Goal: Task Accomplishment & Management: Manage account settings

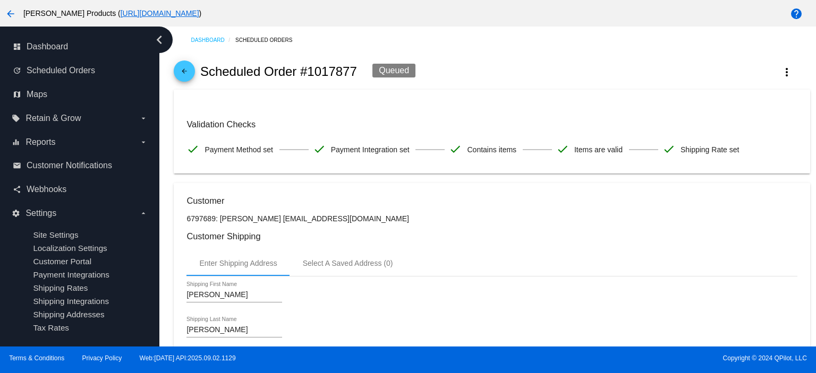
click at [183, 64] on span "arrow_back" at bounding box center [184, 74] width 13 height 26
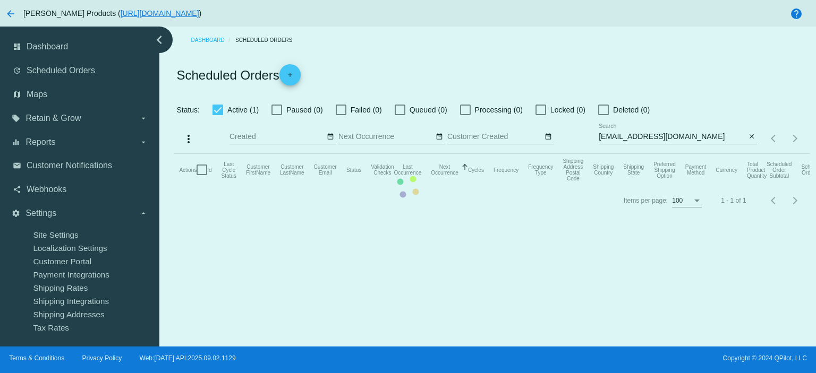
click at [710, 154] on mat-table "Actions Id Last Cycle Status Customer FirstName Customer LastName Customer Emai…" at bounding box center [492, 170] width 636 height 32
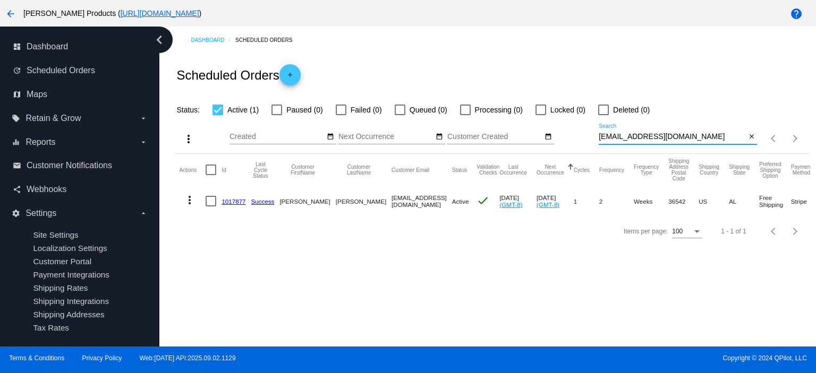
drag, startPoint x: 710, startPoint y: 138, endPoint x: 577, endPoint y: 144, distance: 132.9
click at [577, 144] on div "more_vert Sep Jan Feb Mar [DATE]" at bounding box center [492, 135] width 636 height 38
paste input "[EMAIL_ADDRESS]"
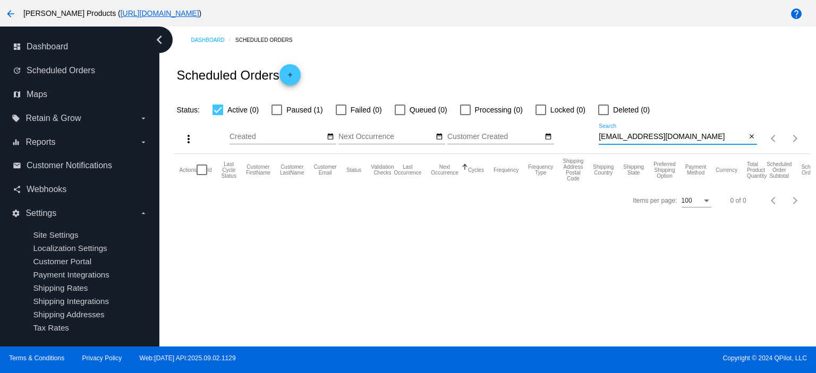
type input "[EMAIL_ADDRESS][DOMAIN_NAME]"
click at [277, 108] on div at bounding box center [276, 110] width 11 height 11
click at [277, 115] on input "Paused (1)" at bounding box center [276, 115] width 1 height 1
checkbox input "true"
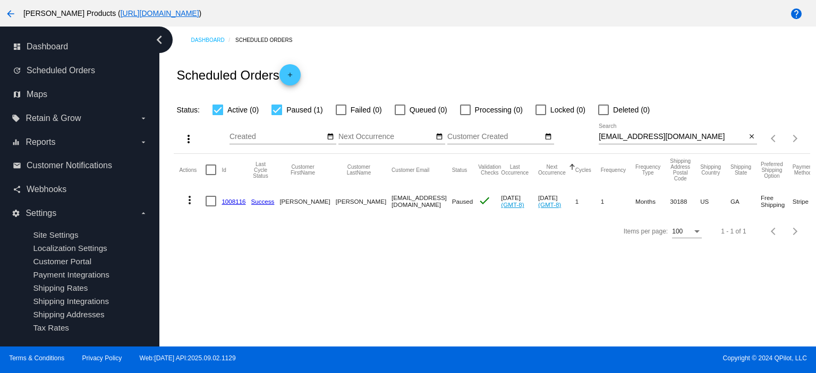
click at [226, 201] on link "1008116" at bounding box center [233, 201] width 24 height 7
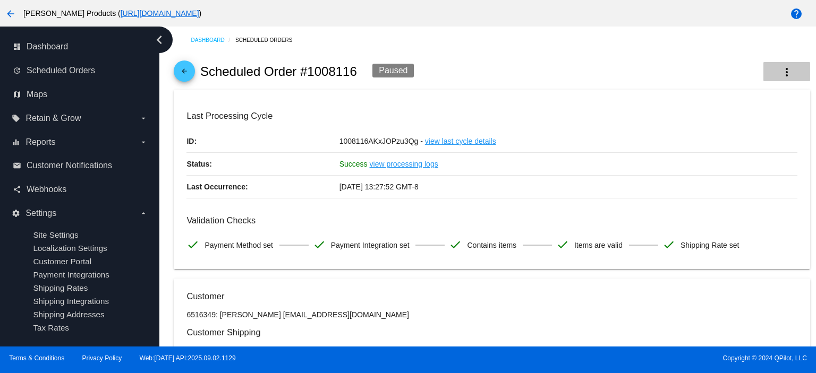
click at [780, 73] on mat-icon "more_vert" at bounding box center [786, 72] width 13 height 13
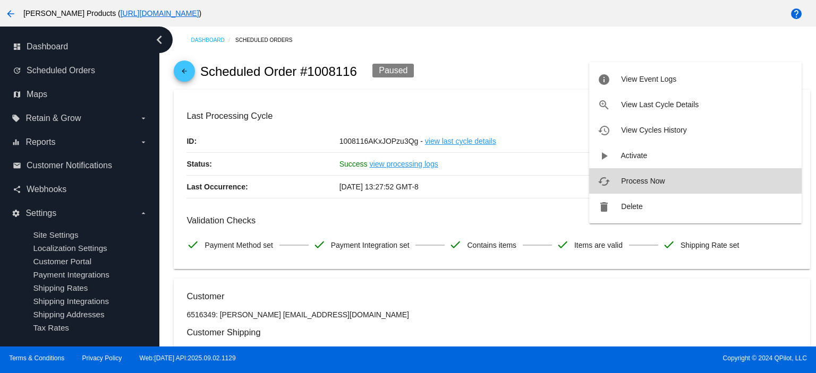
click at [651, 178] on span "Process Now" at bounding box center [643, 181] width 44 height 8
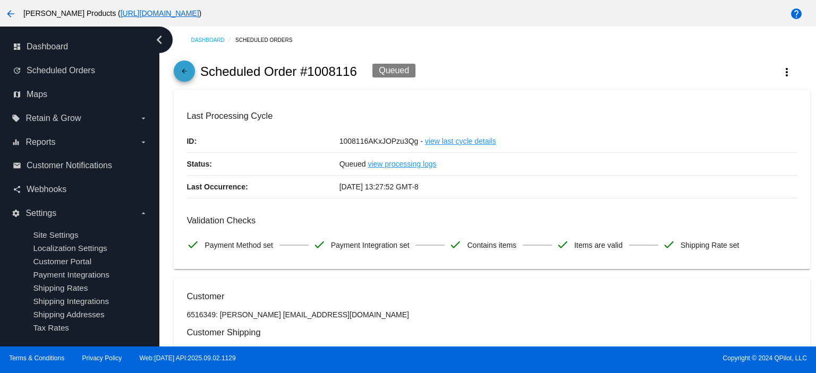
click at [189, 75] on mat-icon "arrow_back" at bounding box center [184, 73] width 13 height 13
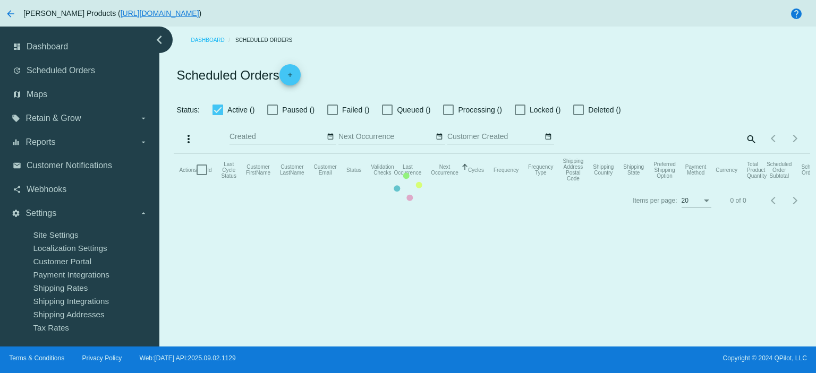
checkbox input "true"
